Goal: Transaction & Acquisition: Purchase product/service

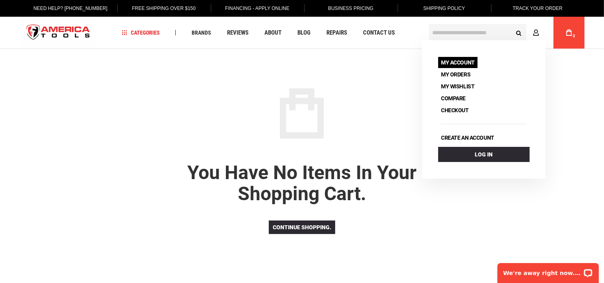
click at [455, 63] on link "My Account" at bounding box center [457, 62] width 39 height 11
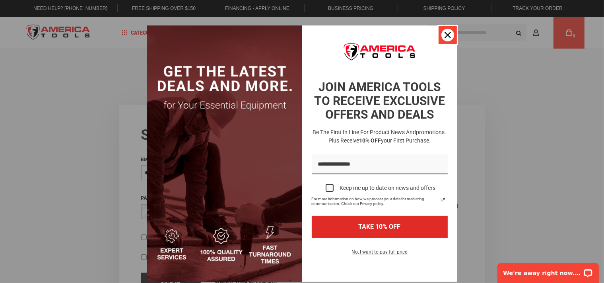
click at [448, 36] on div "Close" at bounding box center [447, 35] width 13 height 13
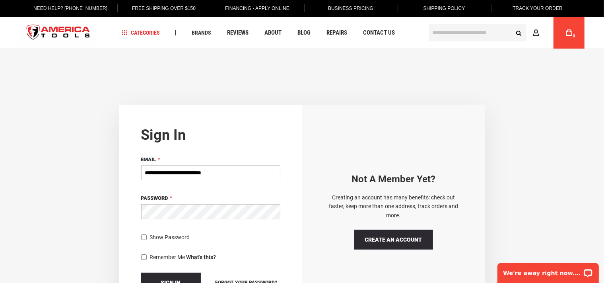
click at [454, 35] on input "text" at bounding box center [477, 32] width 97 height 17
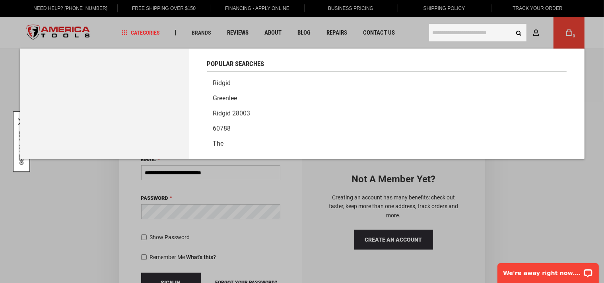
click at [225, 86] on link "Ridgid" at bounding box center [386, 83] width 359 height 15
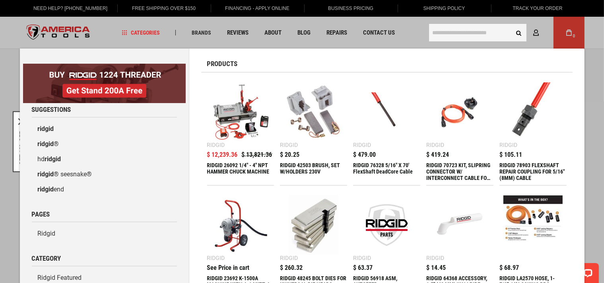
click at [242, 130] on img at bounding box center [240, 111] width 59 height 59
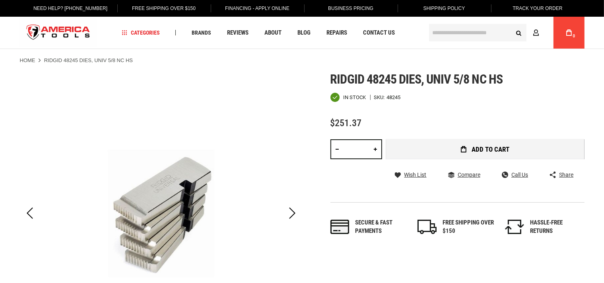
click at [436, 155] on button "Add to Cart" at bounding box center [485, 149] width 198 height 20
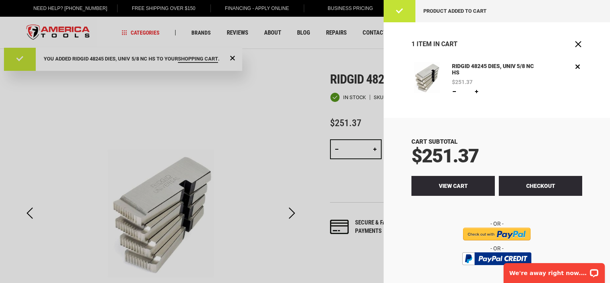
click at [451, 184] on span "View Cart" at bounding box center [453, 185] width 29 height 6
